Goal: Transaction & Acquisition: Purchase product/service

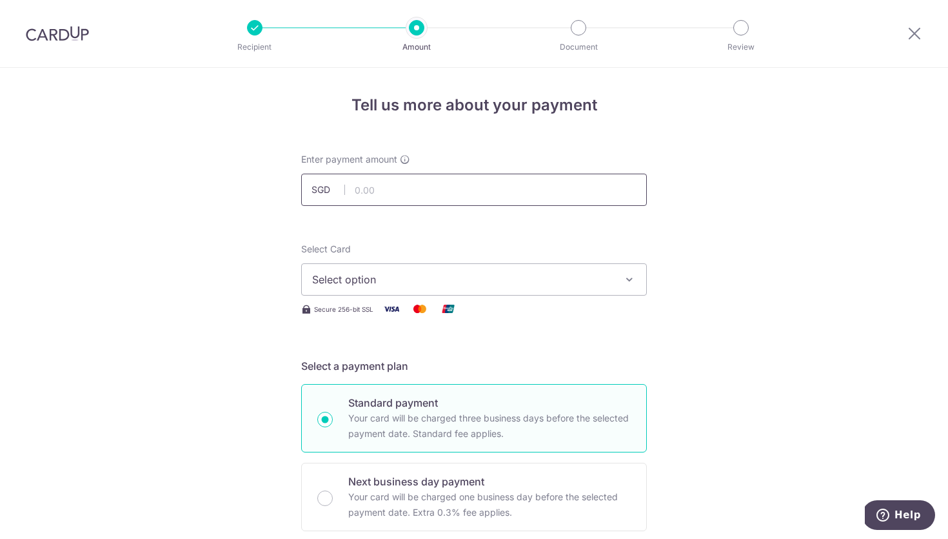
click at [457, 183] on input "text" at bounding box center [474, 189] width 346 height 32
type input "450.00"
click at [384, 275] on span "Select option" at bounding box center [462, 279] width 301 height 15
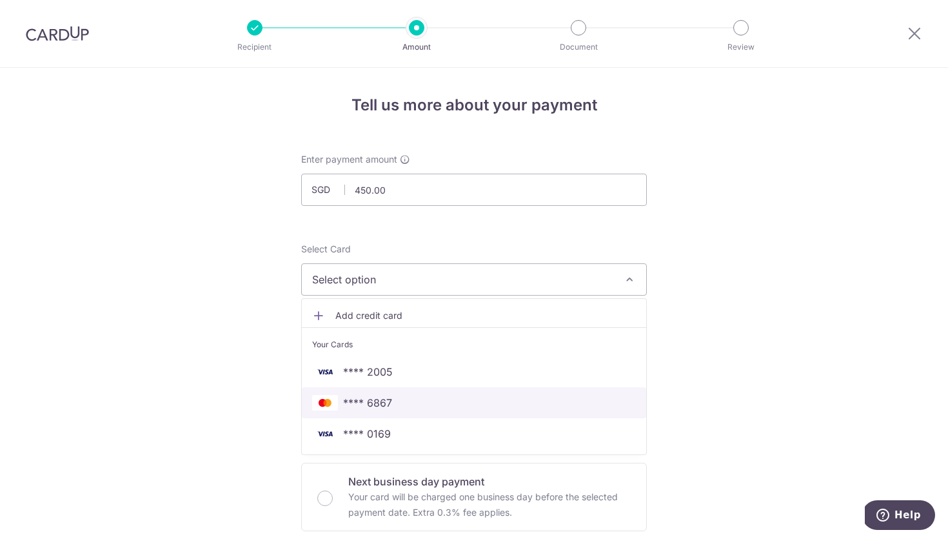
click at [381, 397] on span "**** 6867" at bounding box center [367, 402] width 49 height 15
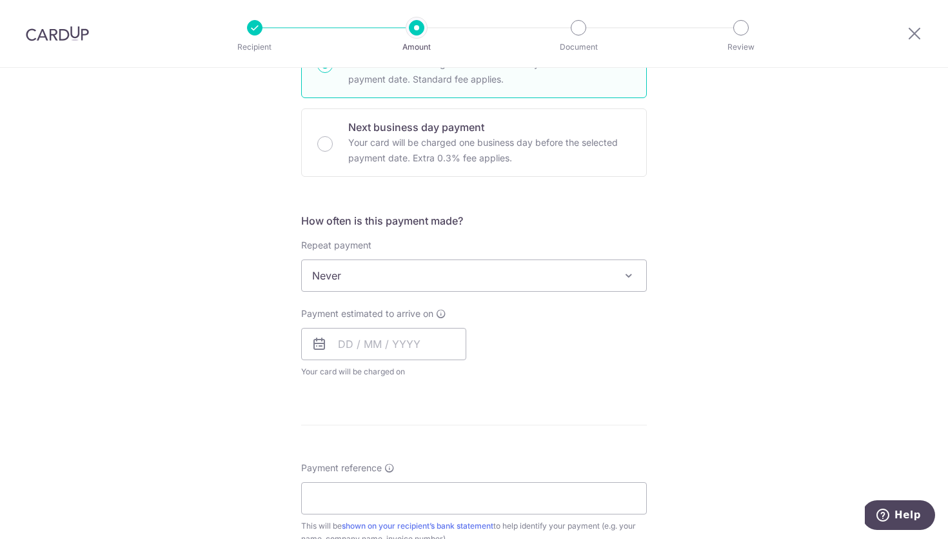
scroll to position [372, 0]
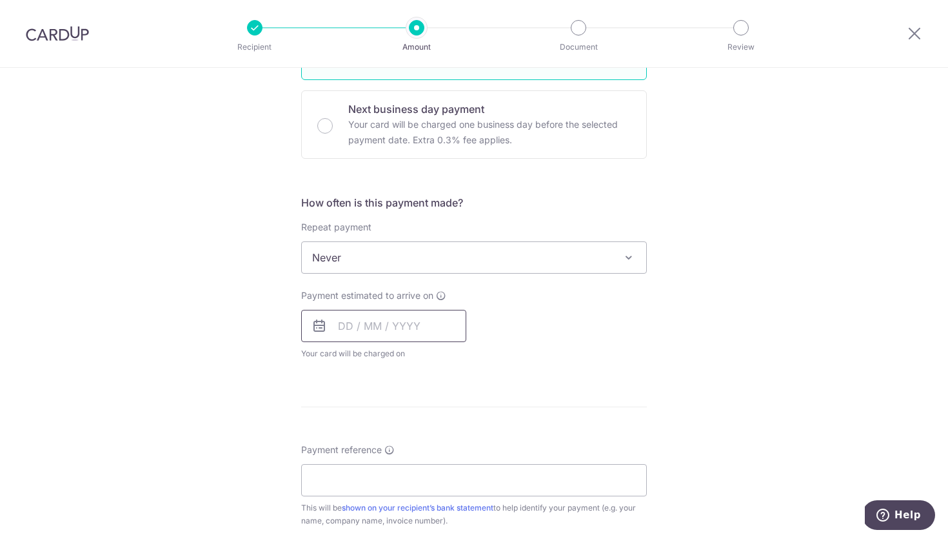
click at [365, 326] on input "text" at bounding box center [383, 326] width 165 height 32
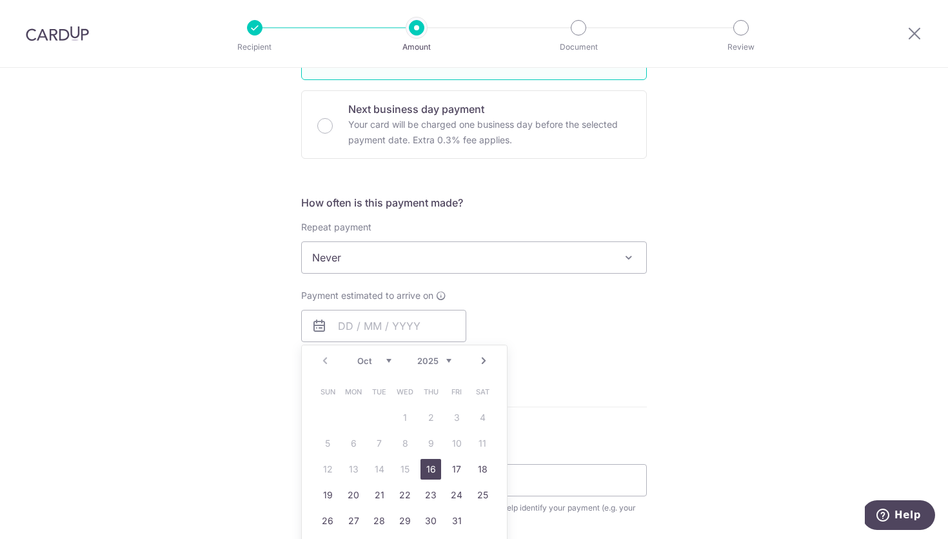
drag, startPoint x: 430, startPoint y: 464, endPoint x: 422, endPoint y: 178, distance: 285.8
click at [430, 464] on link "16" at bounding box center [431, 469] width 21 height 21
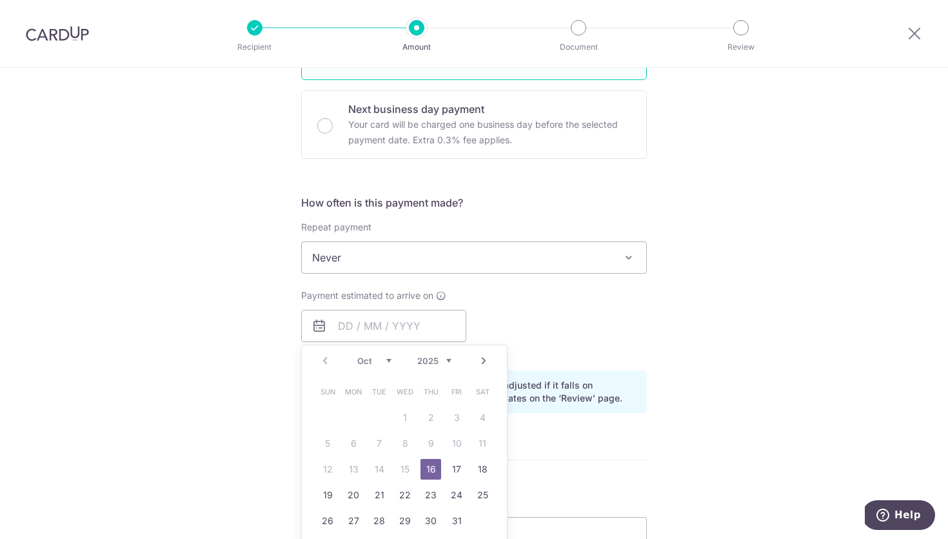
type input "16/10/2025"
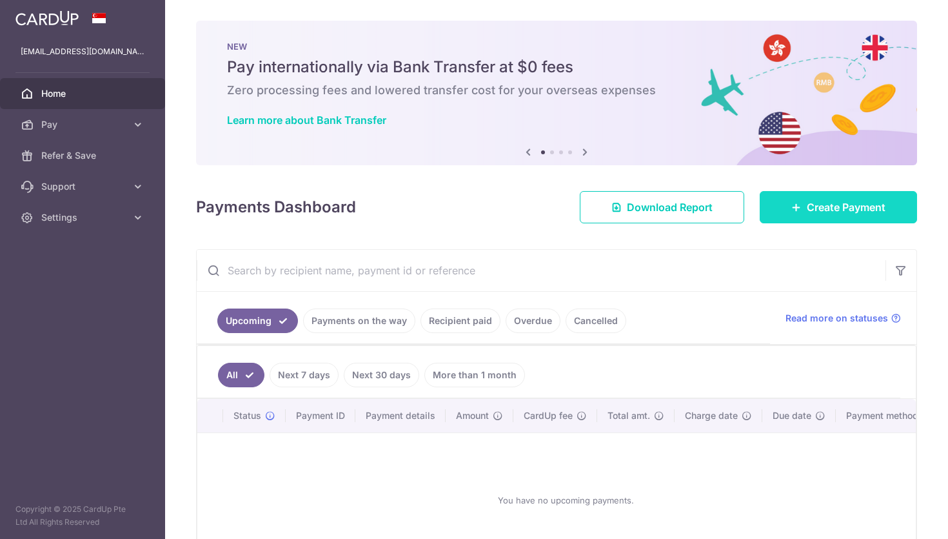
click at [818, 206] on span "Create Payment" at bounding box center [846, 206] width 79 height 15
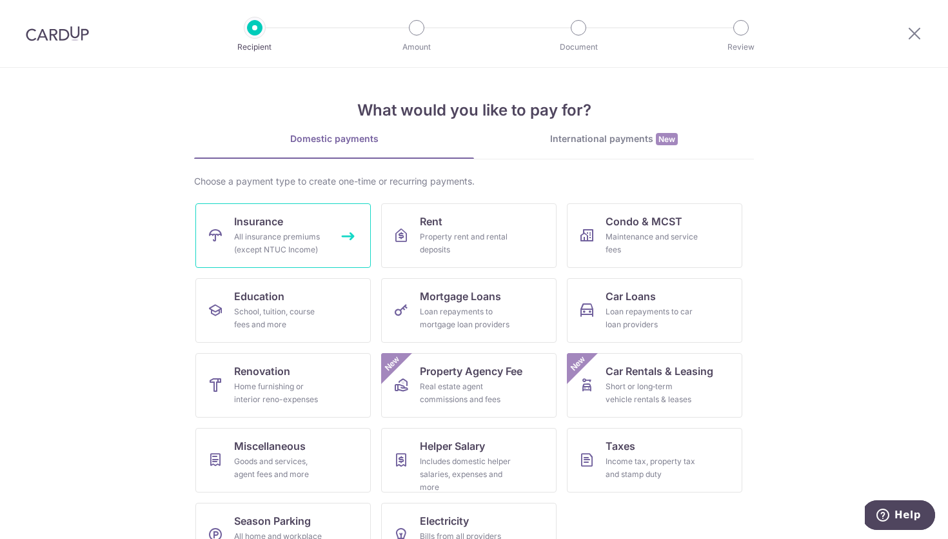
scroll to position [39, 0]
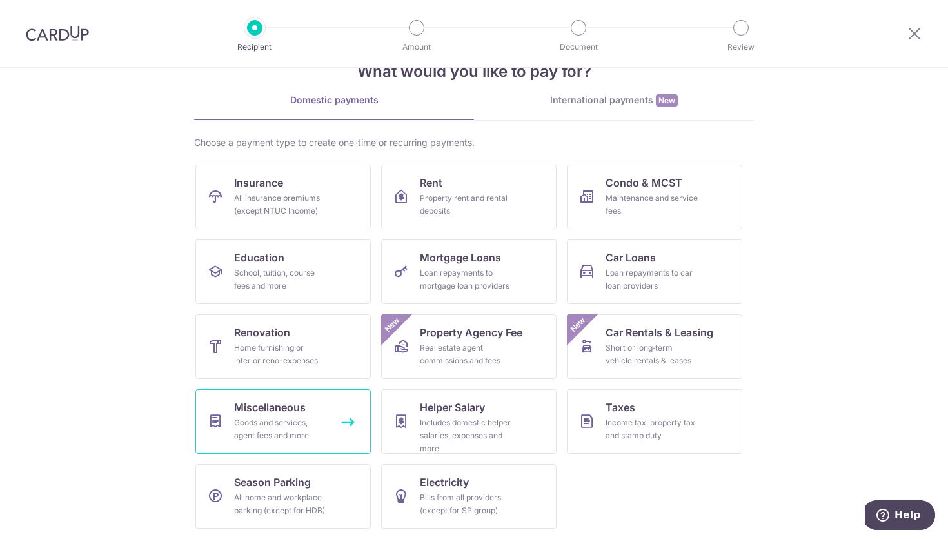
click at [261, 427] on div "Goods and services, agent fees and more" at bounding box center [280, 429] width 93 height 26
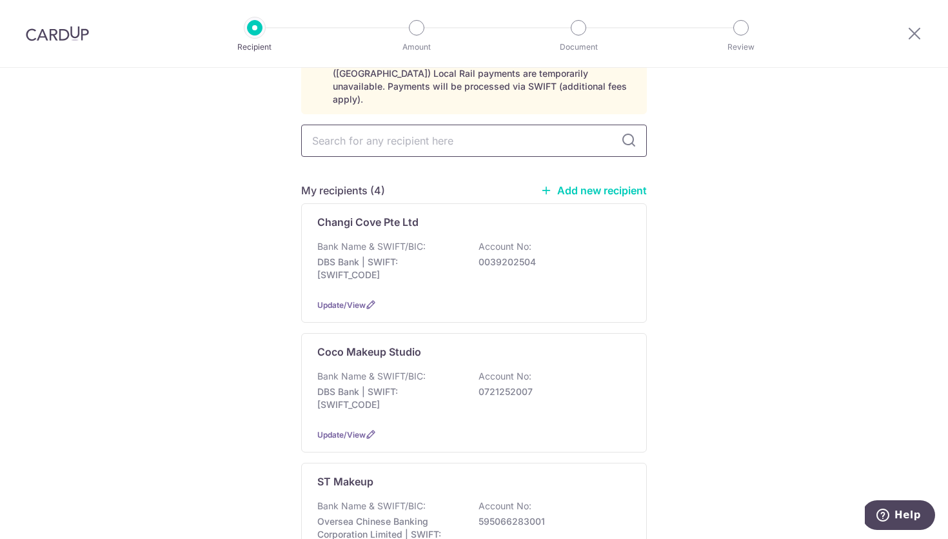
scroll to position [94, 0]
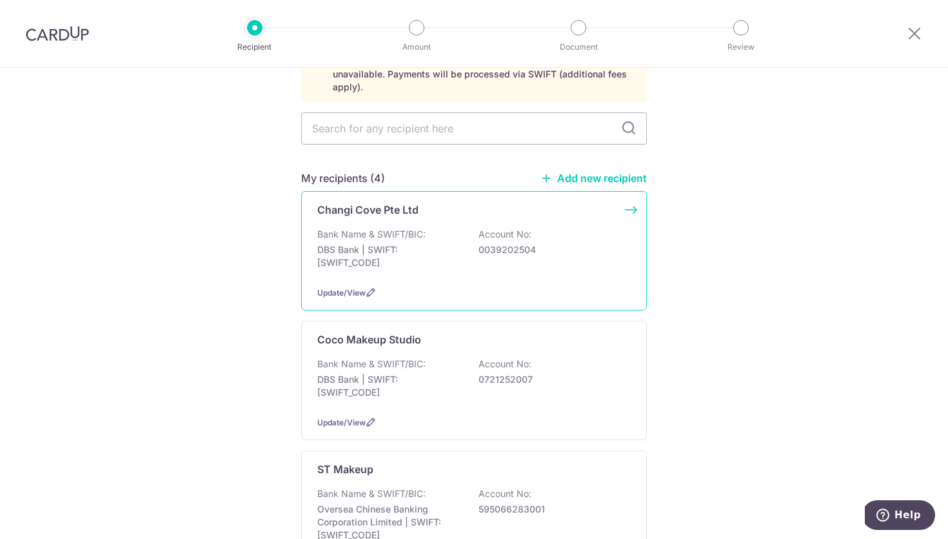
click at [552, 243] on p "0039202504" at bounding box center [551, 249] width 144 height 13
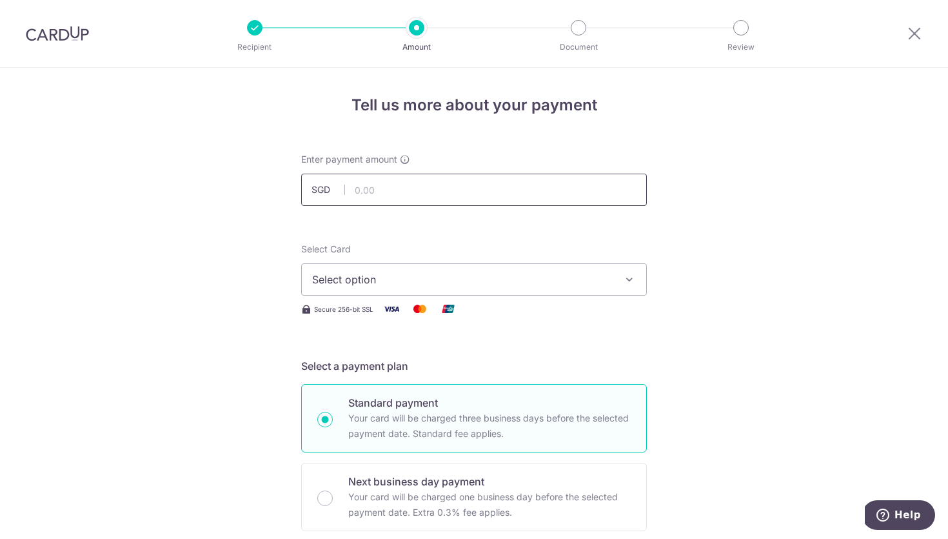
click at [460, 193] on input "text" at bounding box center [474, 189] width 346 height 32
type input "450.00"
click at [397, 274] on span "Select option" at bounding box center [462, 279] width 301 height 15
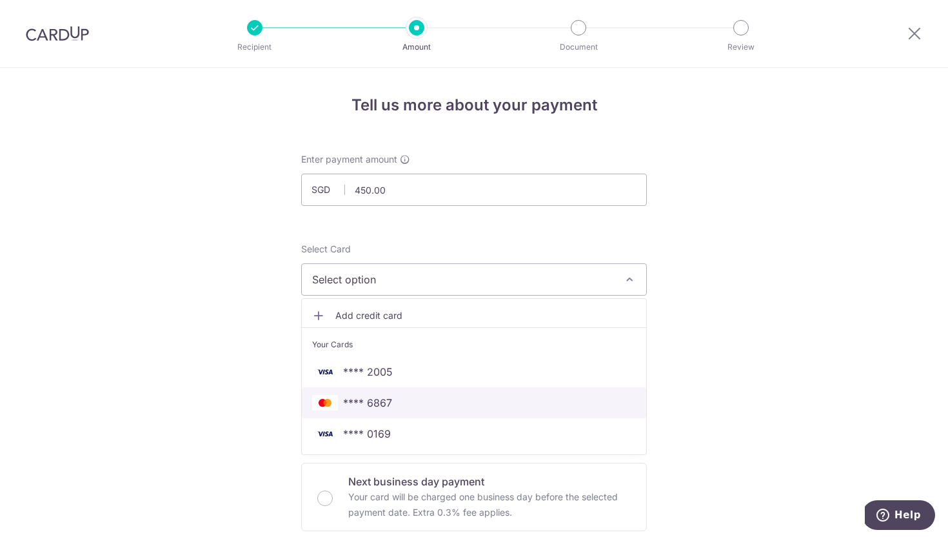
click at [391, 395] on span "**** 6867" at bounding box center [367, 402] width 49 height 15
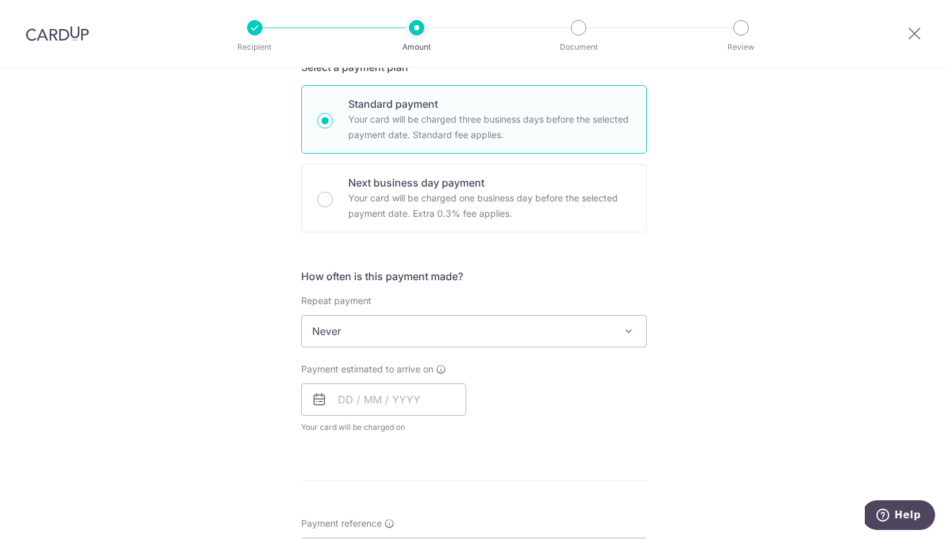
scroll to position [321, 0]
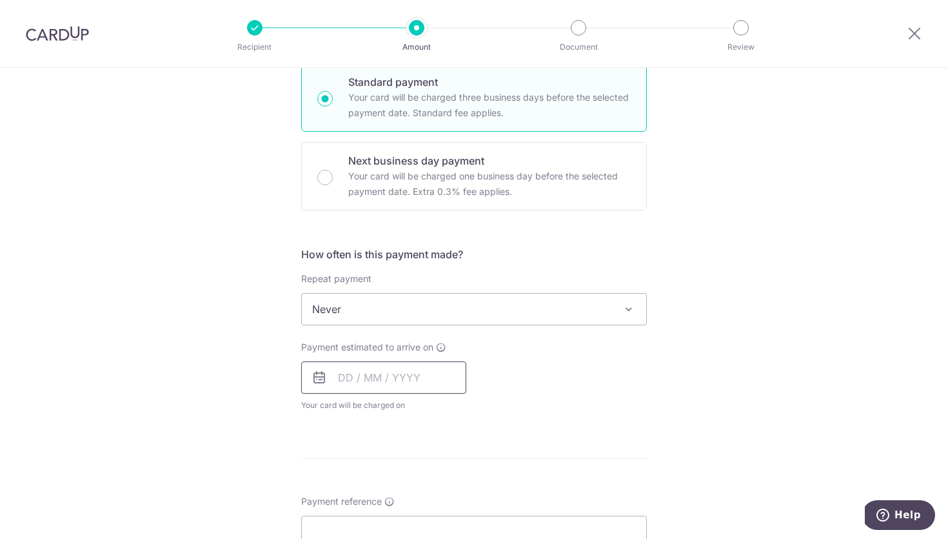
click at [346, 375] on input "text" at bounding box center [383, 377] width 165 height 32
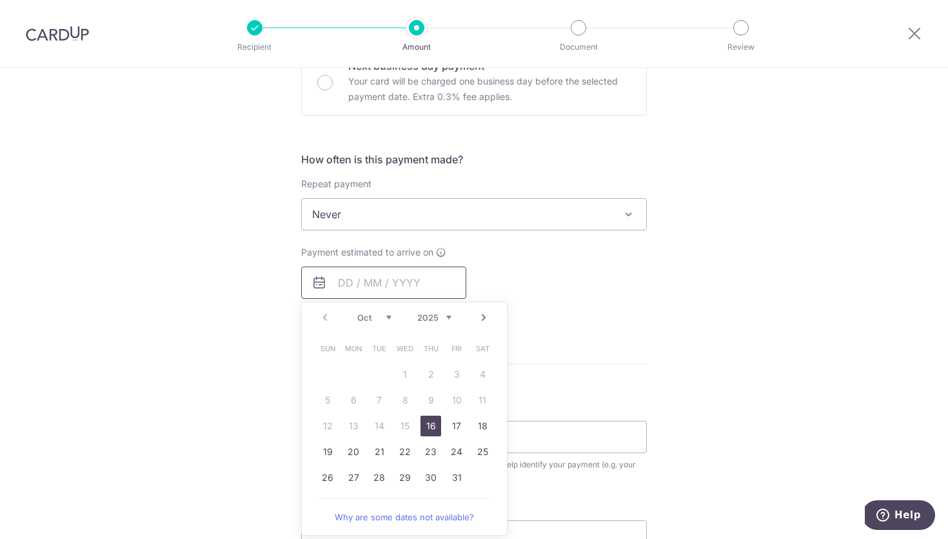
scroll to position [436, 0]
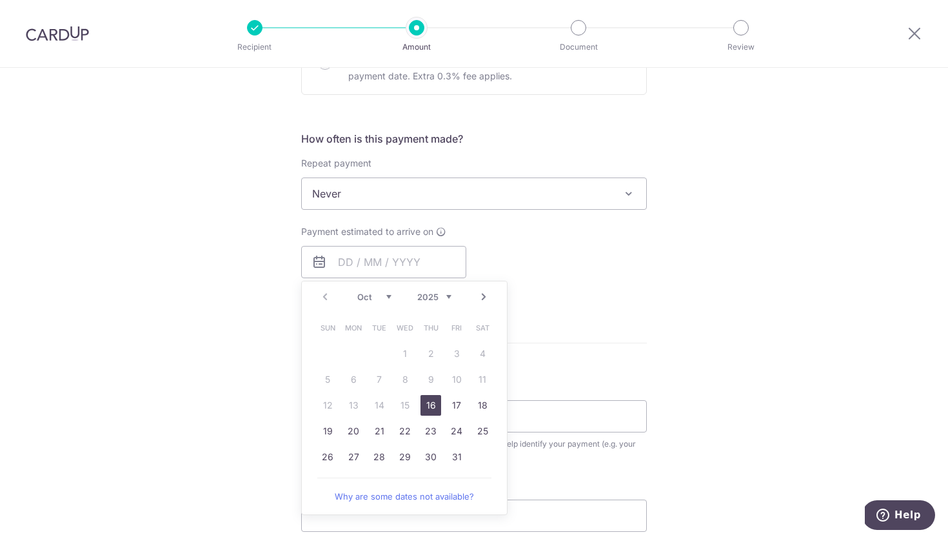
click at [433, 408] on link "16" at bounding box center [431, 405] width 21 height 21
type input "16/10/2025"
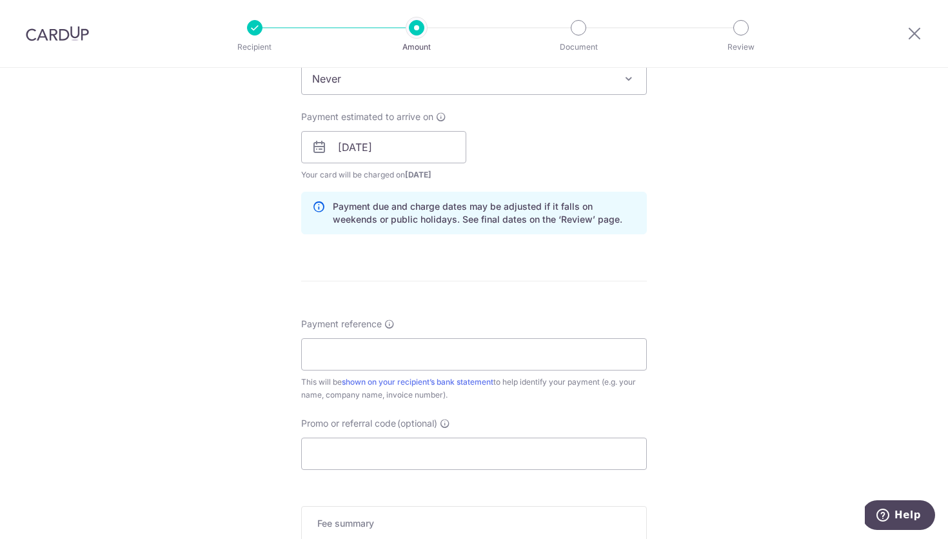
scroll to position [551, 0]
click at [406, 346] on input "Payment reference" at bounding box center [474, 353] width 346 height 32
paste input "Xinyin Shuting Jan2026 Banquet"
type input "Xinyin Shuting Jan2026 Banquet"
click at [383, 452] on input "Promo or referral code (optional)" at bounding box center [474, 453] width 346 height 32
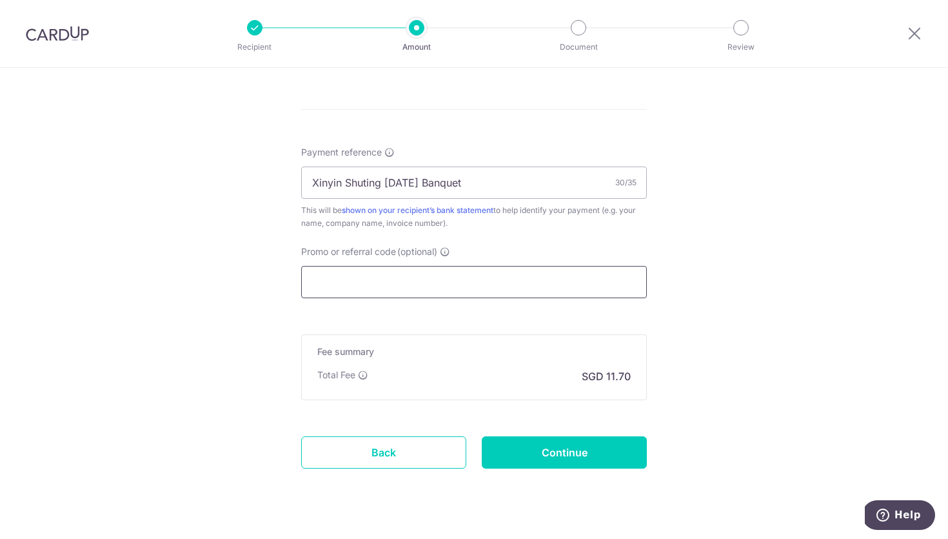
scroll to position [723, 0]
click at [526, 456] on input "Continue" at bounding box center [564, 451] width 165 height 32
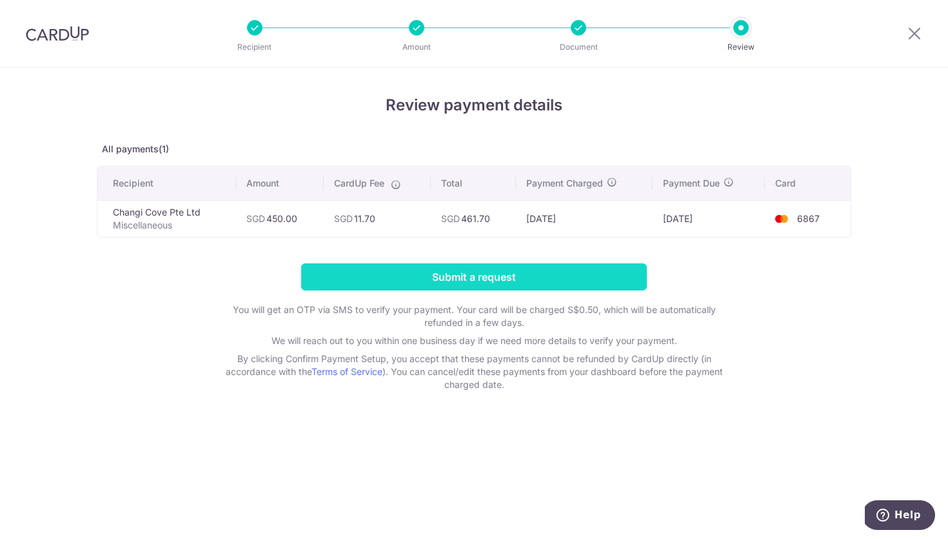
click at [498, 272] on input "Submit a request" at bounding box center [474, 276] width 346 height 27
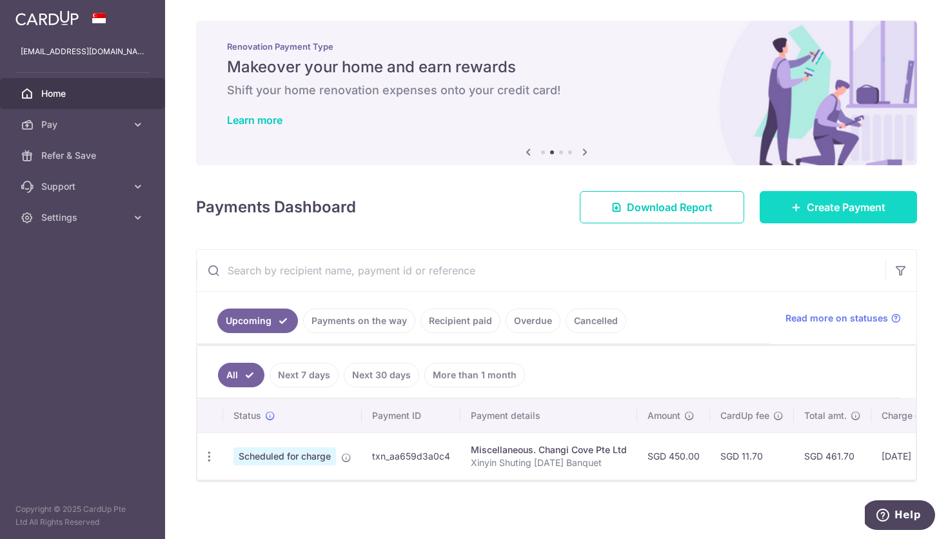
click at [842, 211] on span "Create Payment" at bounding box center [846, 206] width 79 height 15
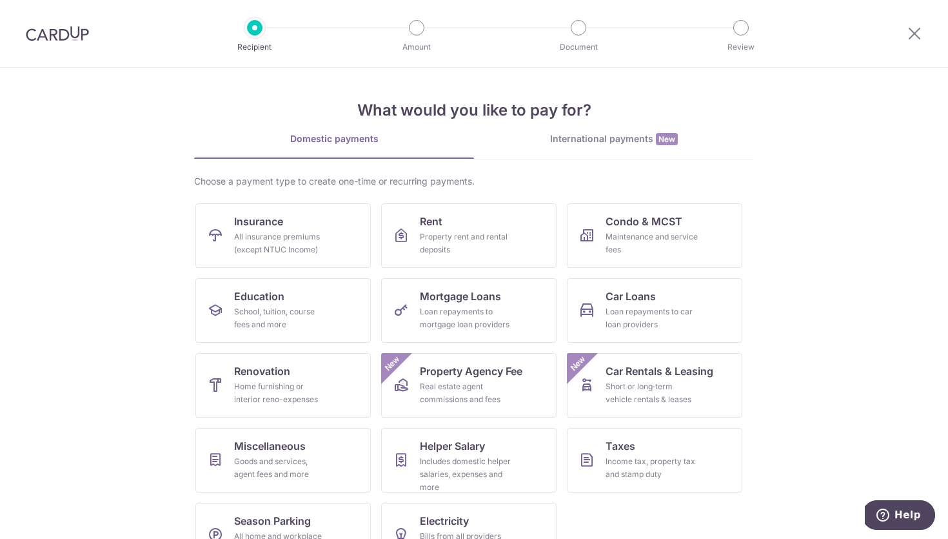
scroll to position [39, 0]
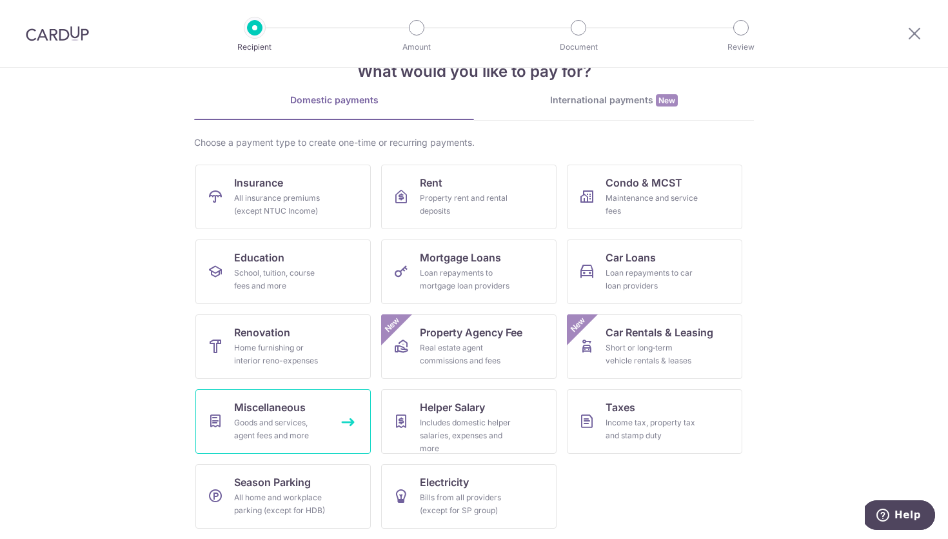
click at [273, 421] on div "Goods and services, agent fees and more" at bounding box center [280, 429] width 93 height 26
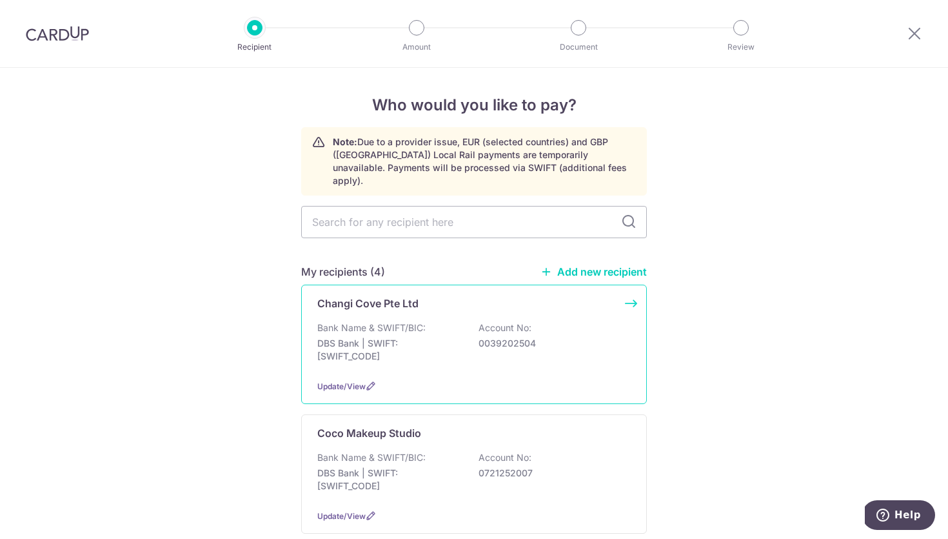
click at [391, 321] on p "Bank Name & SWIFT/BIC:" at bounding box center [371, 327] width 108 height 13
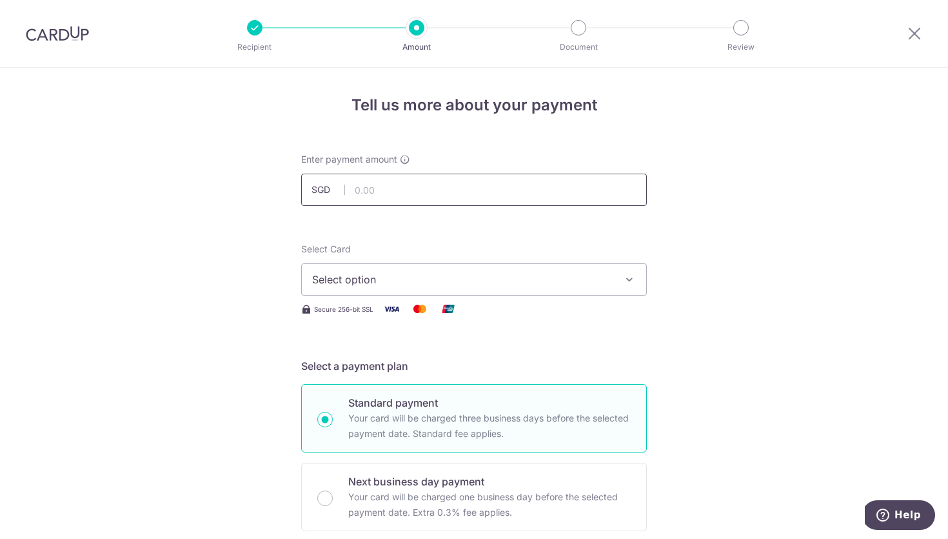
click at [431, 195] on input "text" at bounding box center [474, 189] width 346 height 32
click at [406, 275] on span "Select option" at bounding box center [462, 279] width 301 height 15
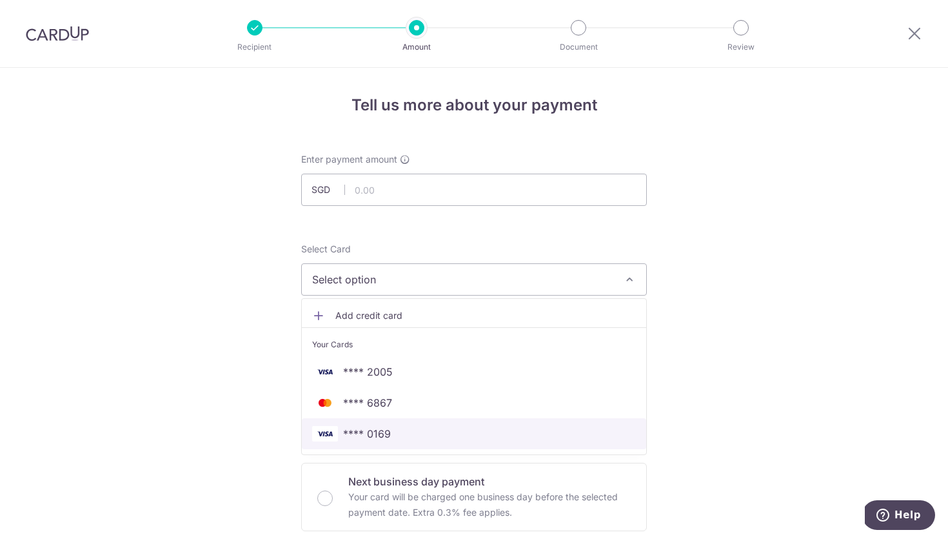
click at [400, 431] on span "**** 0169" at bounding box center [474, 433] width 324 height 15
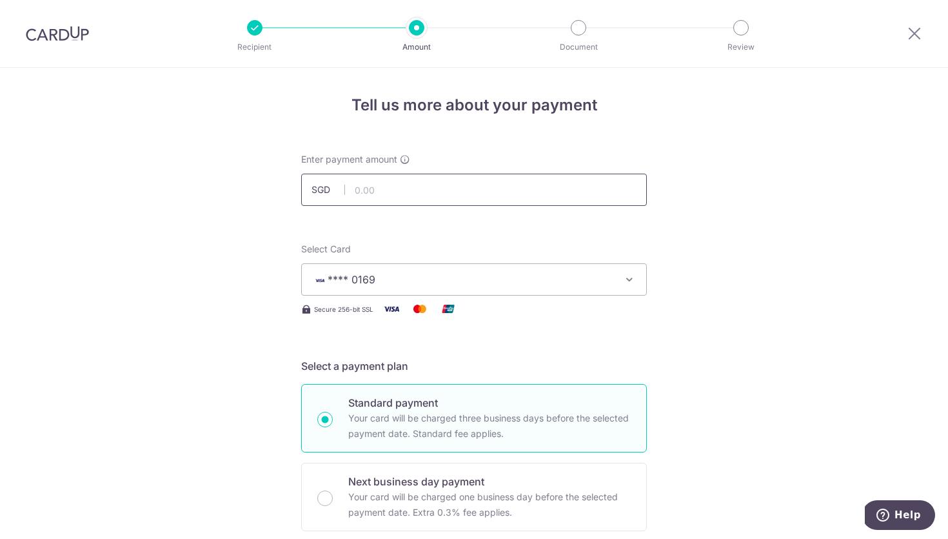
click at [440, 191] on input "text" at bounding box center [474, 189] width 346 height 32
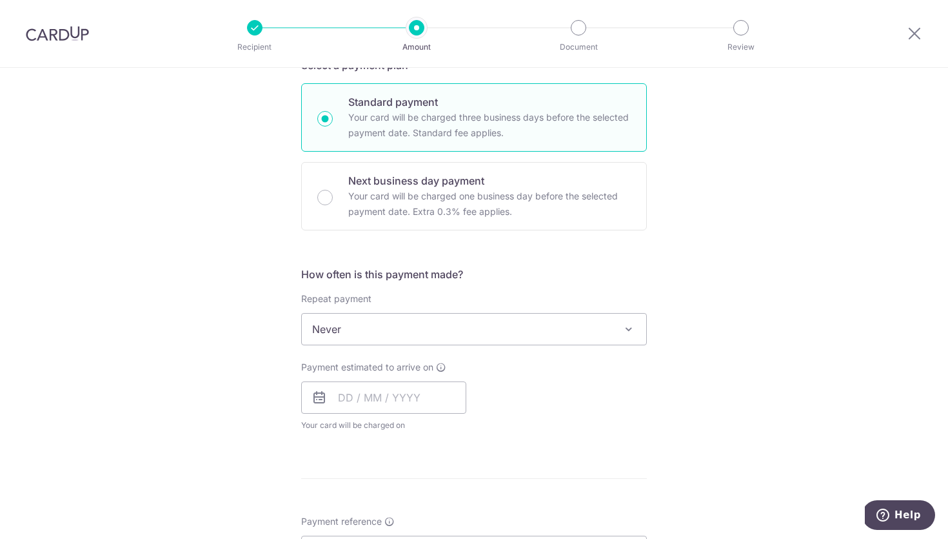
scroll to position [301, 0]
click at [420, 310] on div "Repeat payment Never Every week Every month Every quarter Every half a year Nev…" at bounding box center [474, 318] width 346 height 53
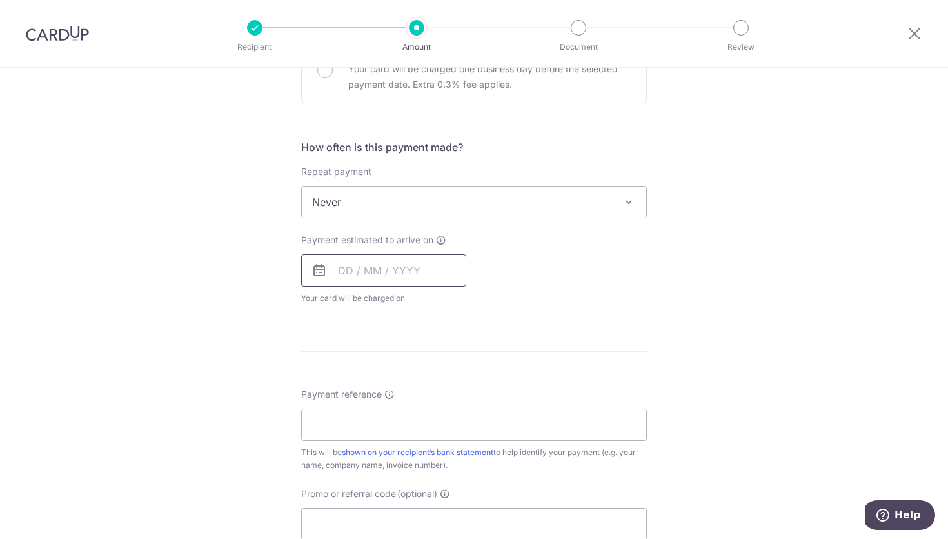
scroll to position [442, 0]
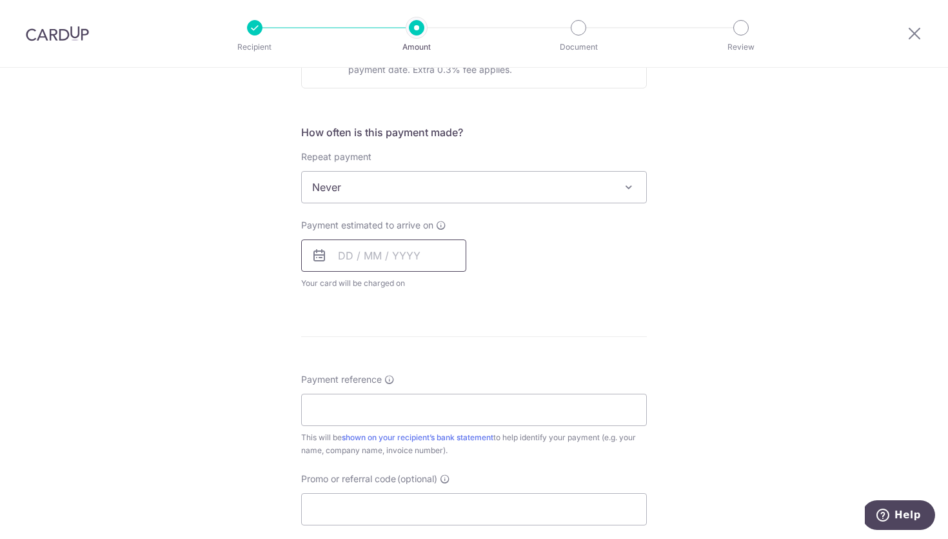
click at [347, 254] on input "text" at bounding box center [383, 255] width 165 height 32
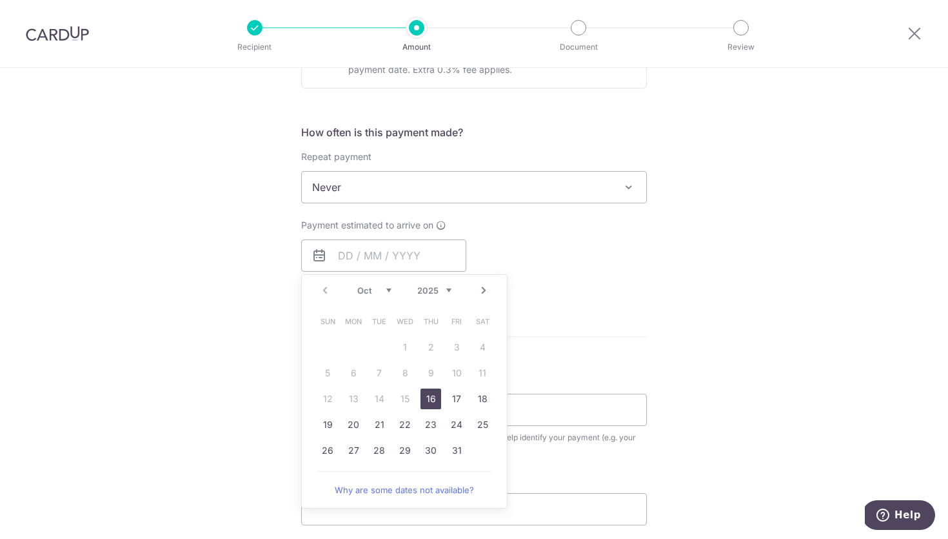
click at [431, 393] on link "16" at bounding box center [431, 398] width 21 height 21
type input "[DATE]"
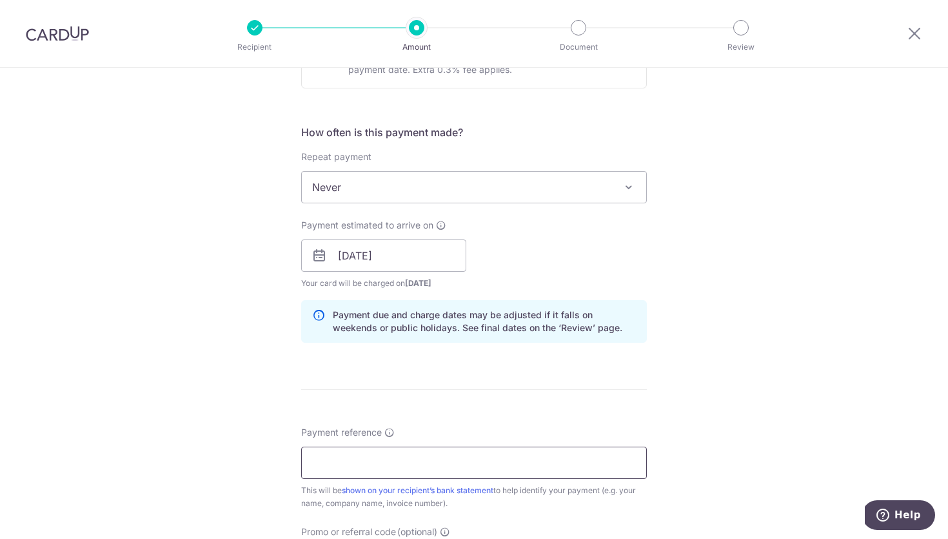
click at [396, 466] on input "Payment reference" at bounding box center [474, 462] width 346 height 32
paste input "Xinyin Shuting [DATE] Banquet"
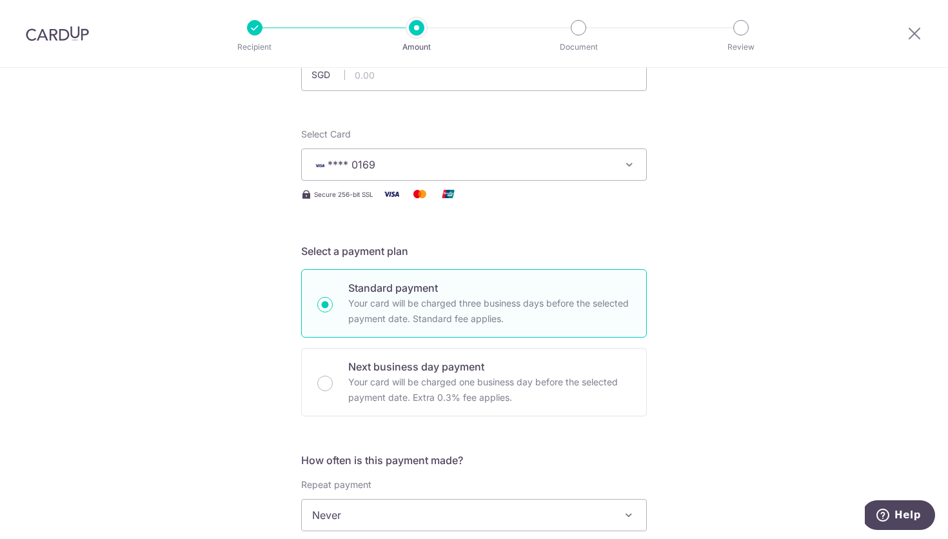
scroll to position [82, 0]
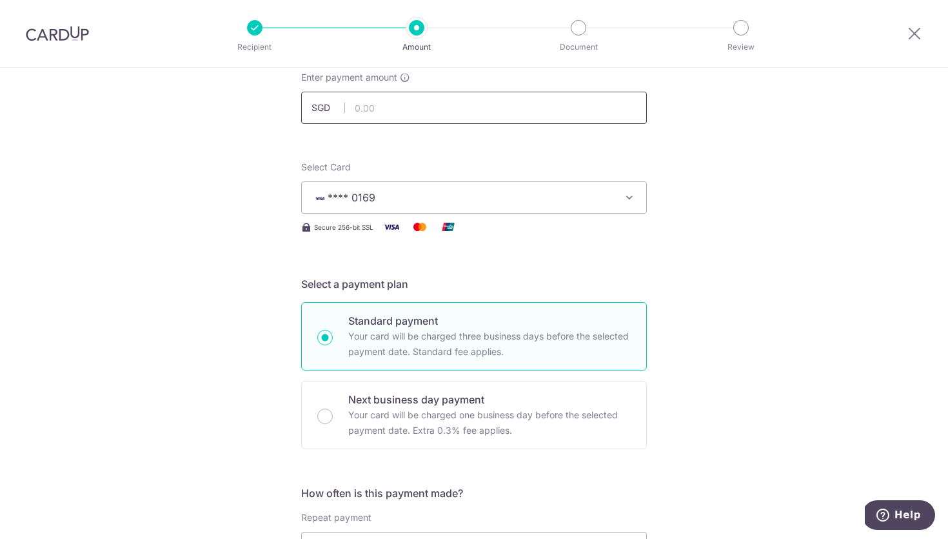
type input "Xinyin Shuting [DATE] Banquet"
click at [416, 101] on input "text" at bounding box center [474, 108] width 346 height 32
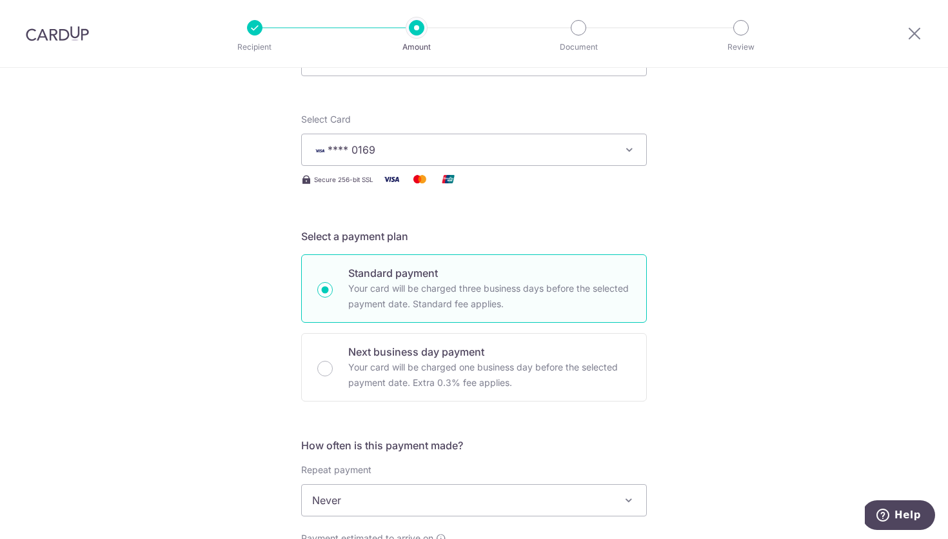
scroll to position [0, 0]
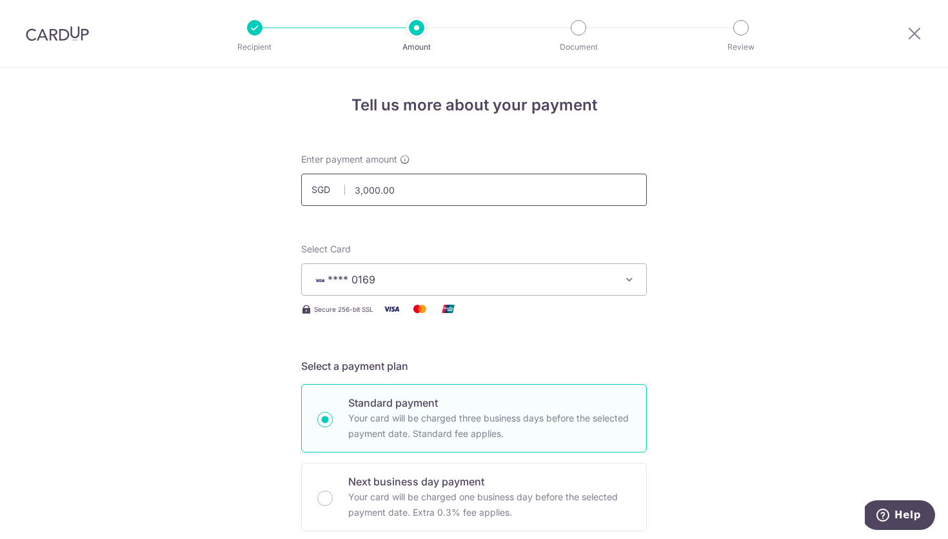
click at [403, 195] on input "3,000.00" at bounding box center [474, 189] width 346 height 32
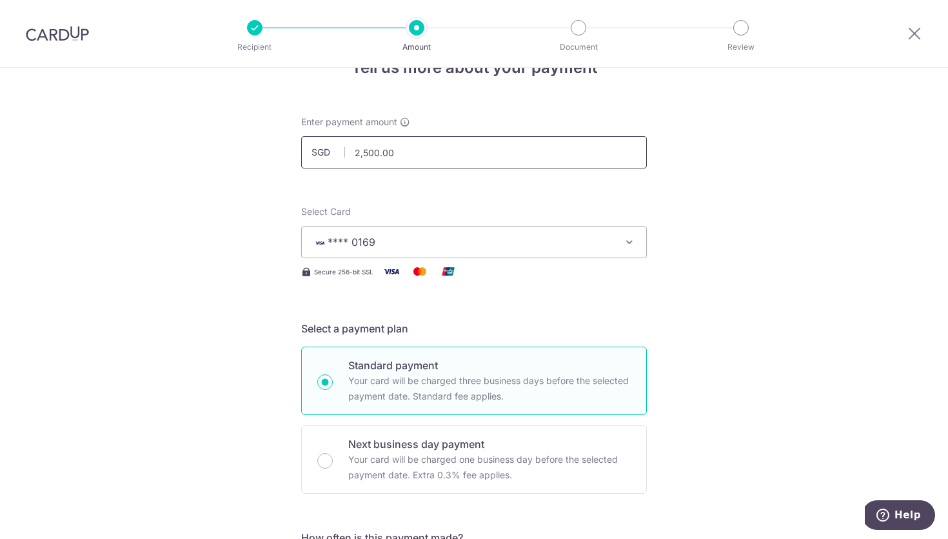
scroll to position [7, 0]
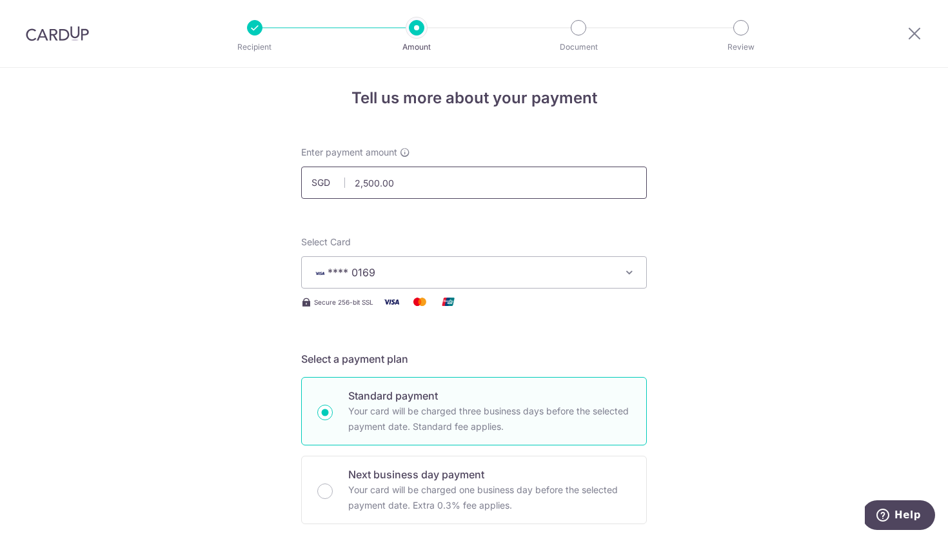
click at [378, 183] on input "2,500.00" at bounding box center [474, 182] width 346 height 32
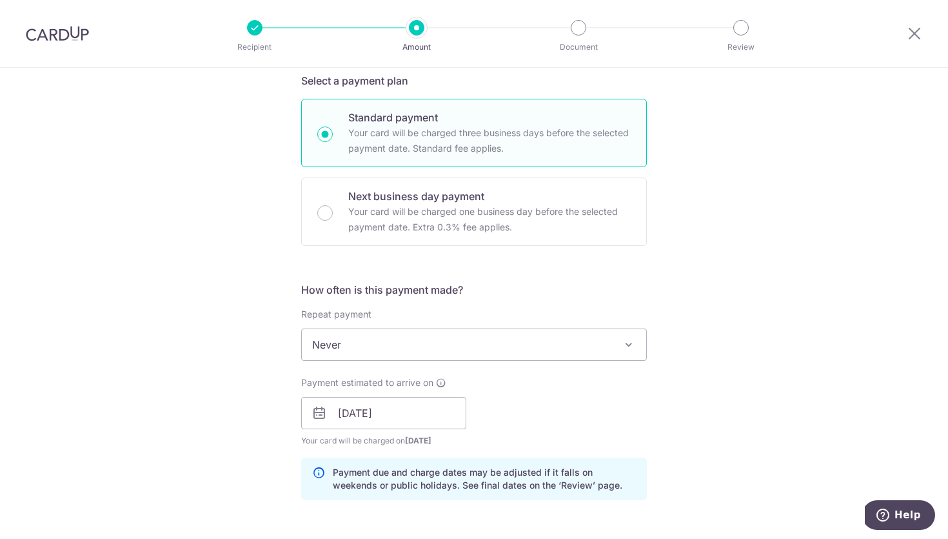
scroll to position [0, 0]
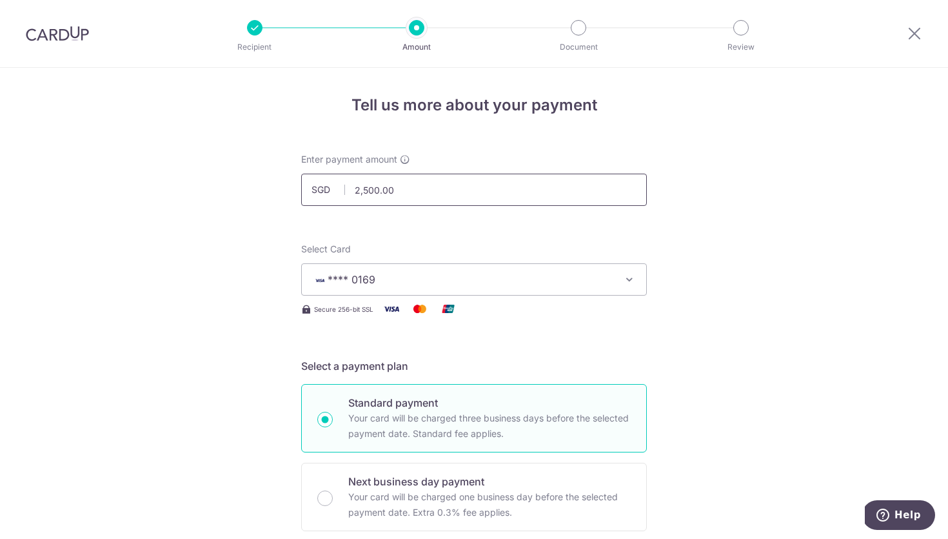
click at [375, 186] on input "2,500.00" at bounding box center [474, 189] width 346 height 32
type input "2,550.00"
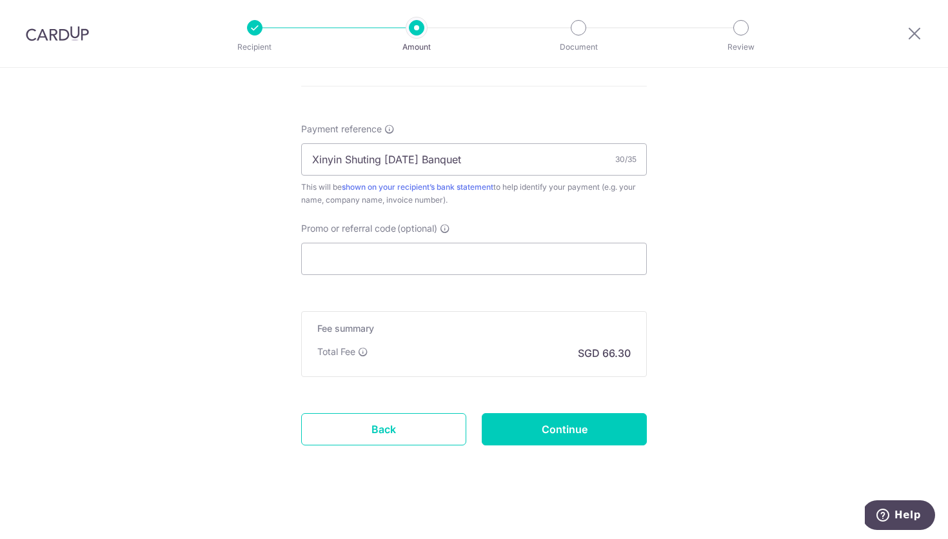
scroll to position [749, 0]
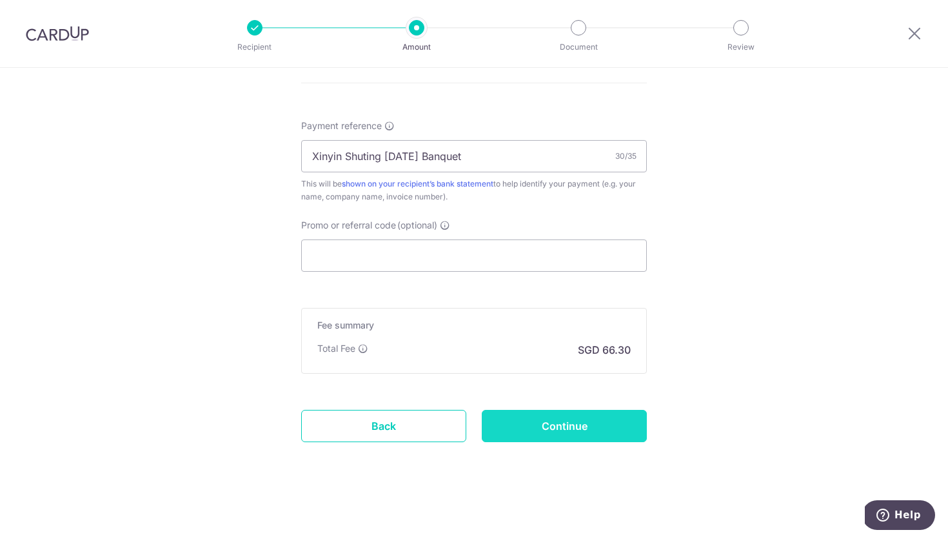
click at [575, 428] on input "Continue" at bounding box center [564, 426] width 165 height 32
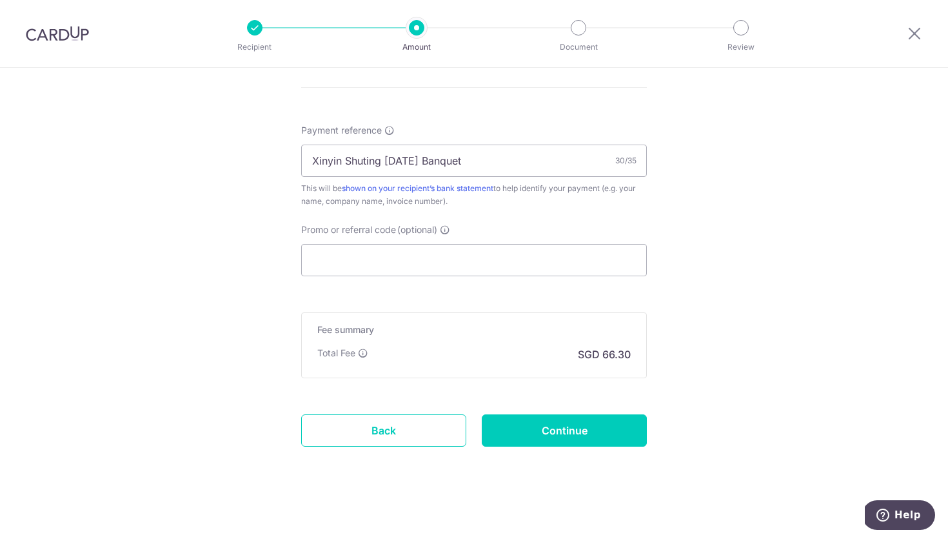
scroll to position [749, 0]
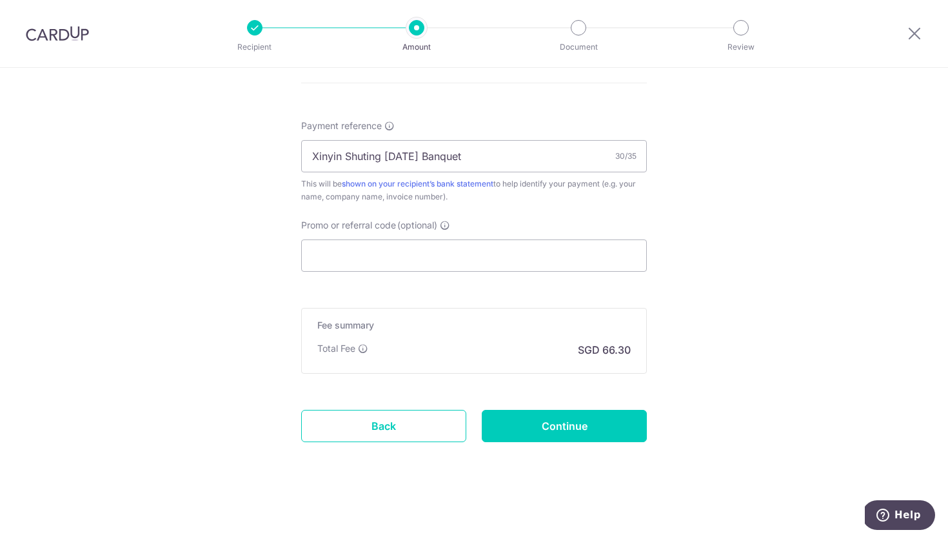
click at [551, 427] on input "Continue" at bounding box center [564, 426] width 165 height 32
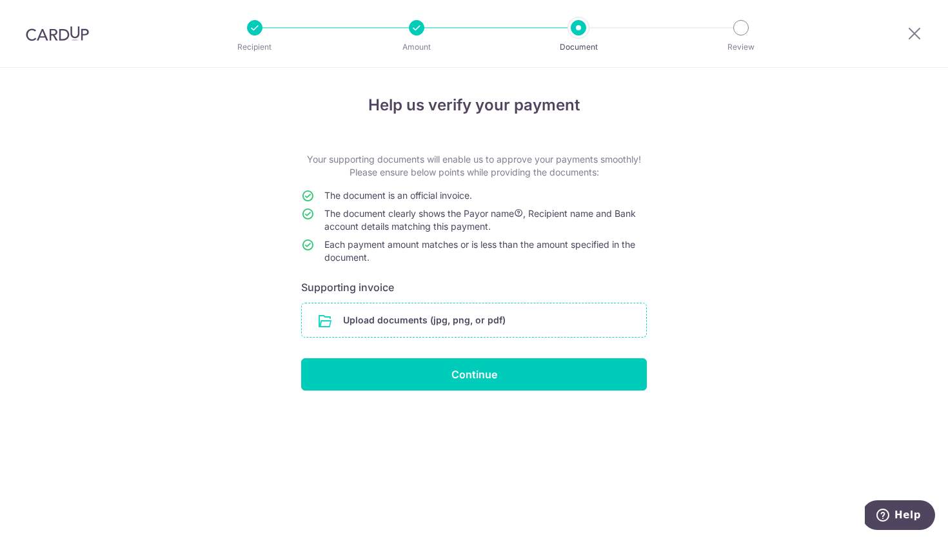
click at [363, 315] on input "file" at bounding box center [474, 320] width 344 height 34
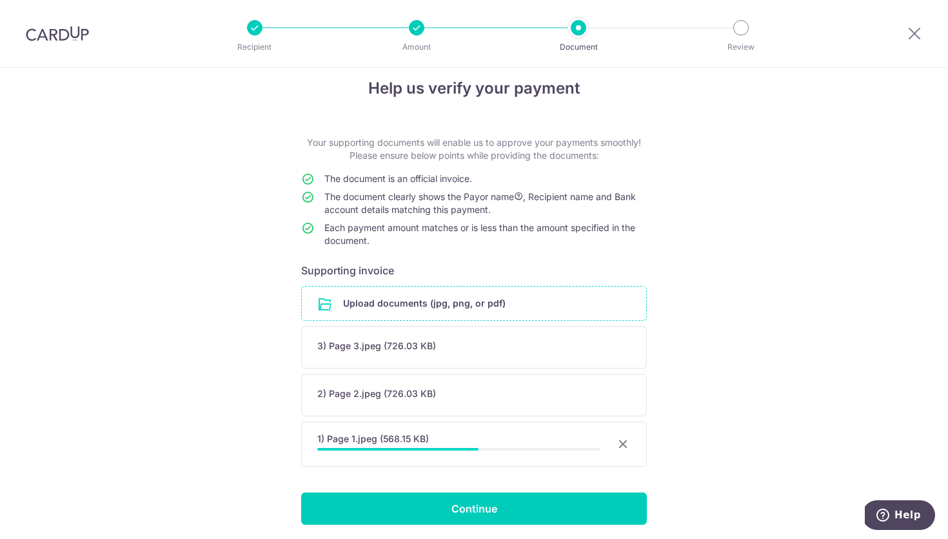
scroll to position [17, 0]
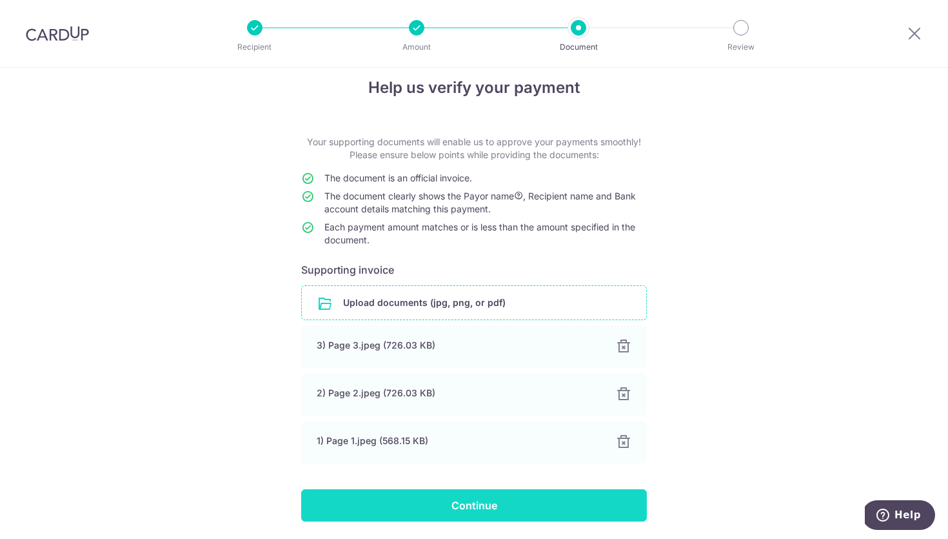
click at [508, 498] on input "Continue" at bounding box center [474, 505] width 346 height 32
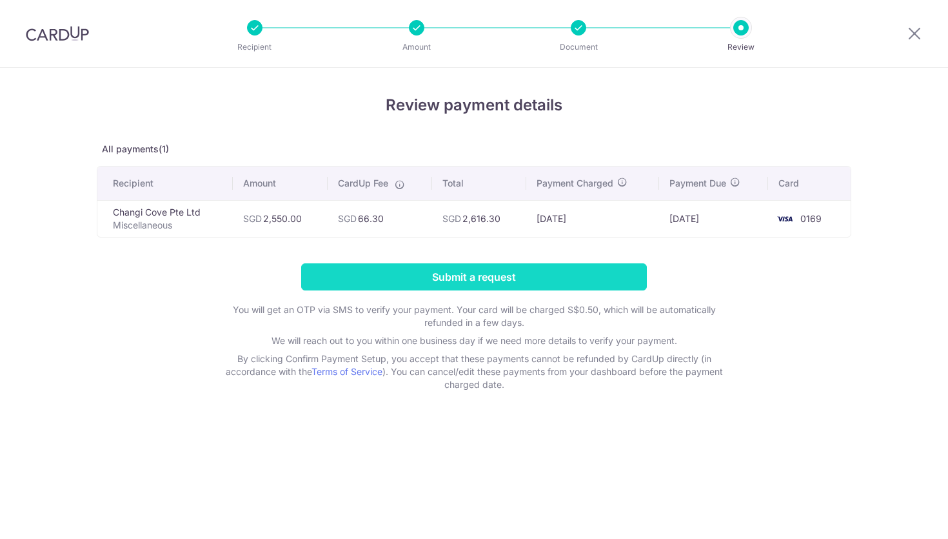
click at [563, 282] on input "Submit a request" at bounding box center [474, 276] width 346 height 27
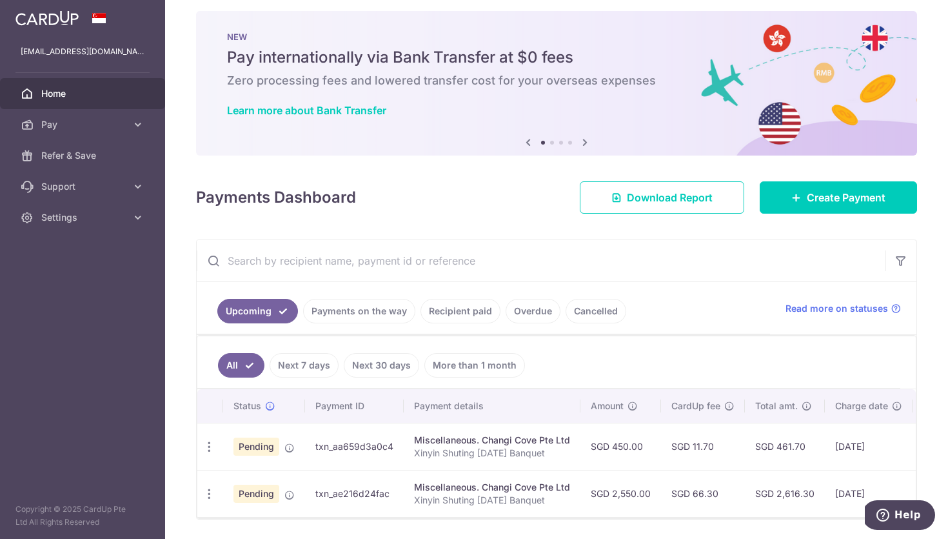
scroll to position [10, 0]
